Goal: Task Accomplishment & Management: Use online tool/utility

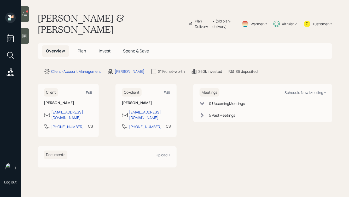
click at [319, 21] on div "Kustomer" at bounding box center [320, 23] width 16 height 5
click at [105, 48] on span "Invest" at bounding box center [105, 51] width 12 height 6
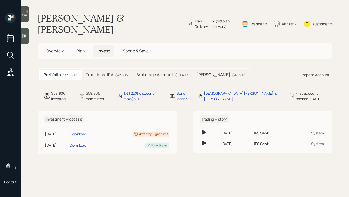
click at [25, 15] on icon at bounding box center [24, 13] width 5 height 5
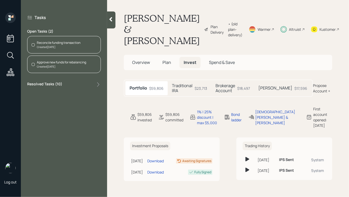
click at [55, 44] on div "Reconcile funding transaction" at bounding box center [59, 42] width 44 height 5
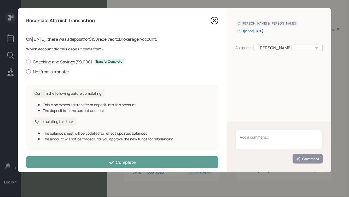
click at [47, 69] on label "Not from a transfer" at bounding box center [122, 72] width 192 height 6
click at [26, 72] on input "Not from a transfer" at bounding box center [26, 72] width 0 height 0
radio input "true"
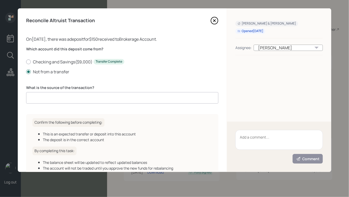
click at [82, 97] on input at bounding box center [122, 97] width 192 height 11
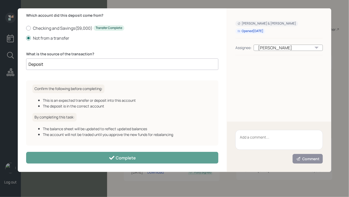
drag, startPoint x: 31, startPoint y: 63, endPoint x: 23, endPoint y: 63, distance: 7.3
click at [23, 63] on div "Reconcile Altruist Transaction On [DATE] , there was a deposit for $150 receive…" at bounding box center [122, 90] width 209 height 164
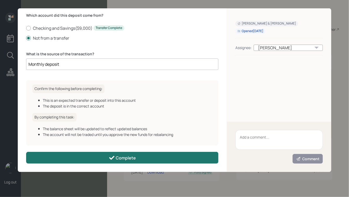
type input "Monthly deposit"
click at [110, 156] on icon at bounding box center [112, 158] width 6 height 6
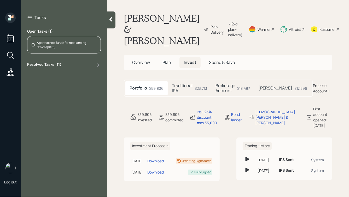
click at [68, 43] on div "Approve new funds for rebalancing" at bounding box center [61, 42] width 49 height 5
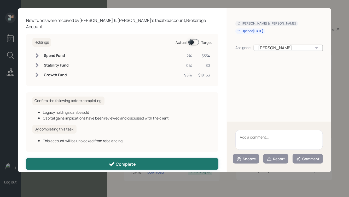
click at [130, 161] on div "Complete" at bounding box center [122, 164] width 27 height 6
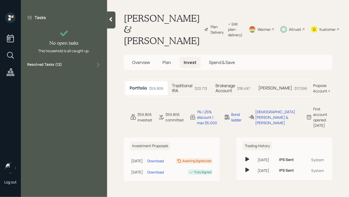
click at [111, 21] on icon at bounding box center [110, 19] width 5 height 5
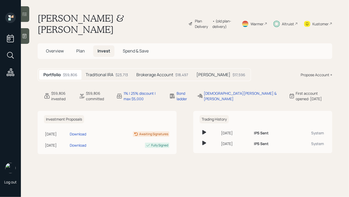
click at [8, 70] on icon at bounding box center [10, 72] width 9 height 9
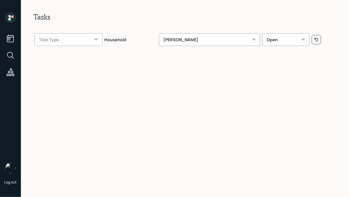
click at [175, 39] on div "[PERSON_NAME]" at bounding box center [209, 39] width 101 height 13
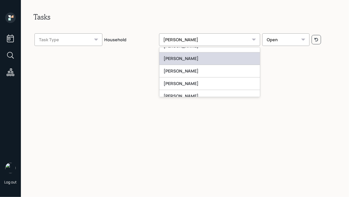
scroll to position [132, 0]
click at [189, 59] on div "[PERSON_NAME]" at bounding box center [209, 59] width 101 height 13
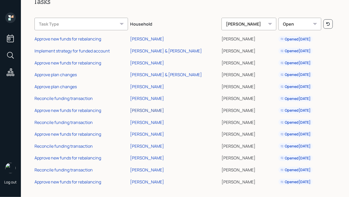
scroll to position [18, 0]
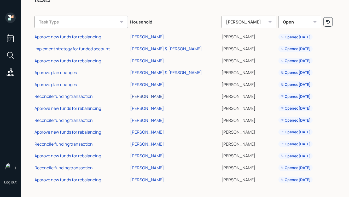
click at [151, 98] on div "[PERSON_NAME]" at bounding box center [147, 96] width 34 height 6
